Goal: Find specific page/section: Find specific page/section

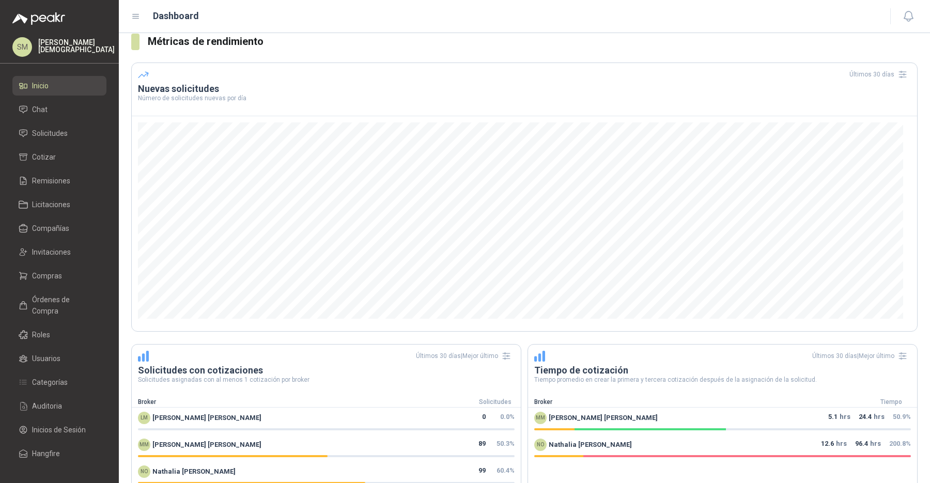
scroll to position [198, 0]
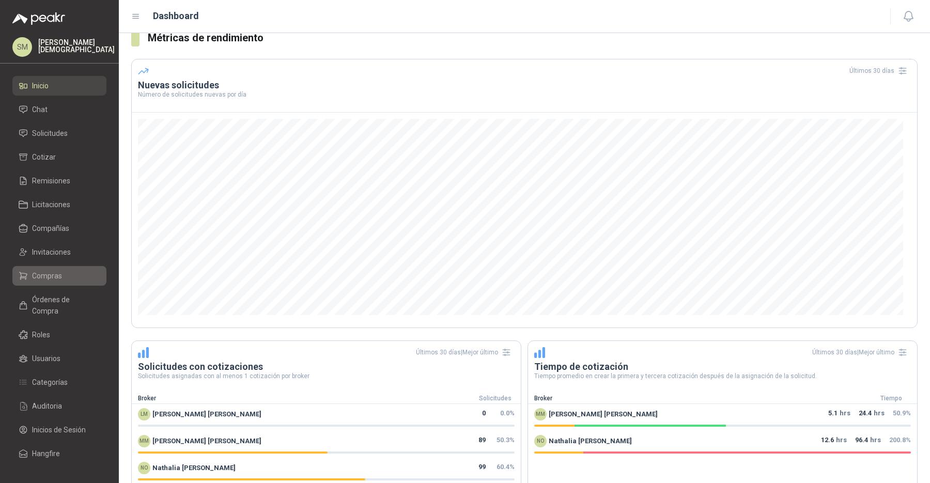
click at [81, 267] on link "Compras" at bounding box center [59, 276] width 94 height 20
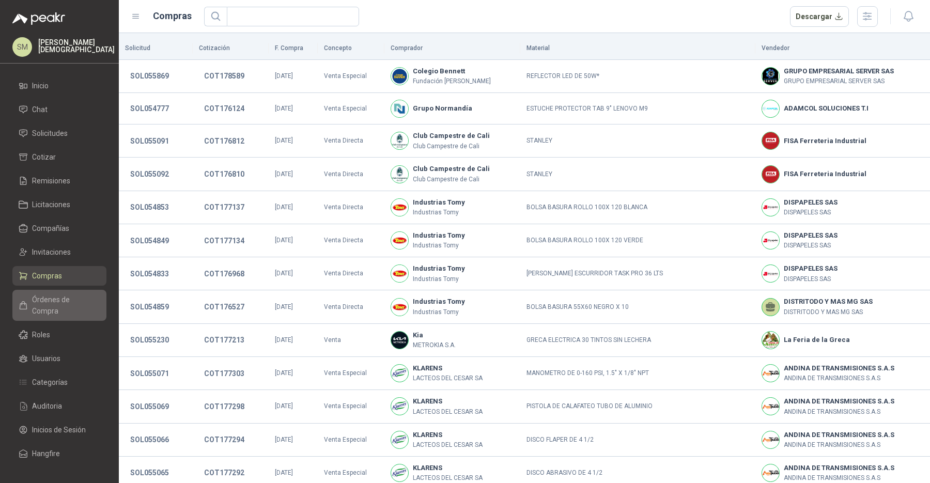
click at [37, 302] on span "Órdenes de Compra" at bounding box center [64, 305] width 65 height 23
